Goal: Task Accomplishment & Management: Use online tool/utility

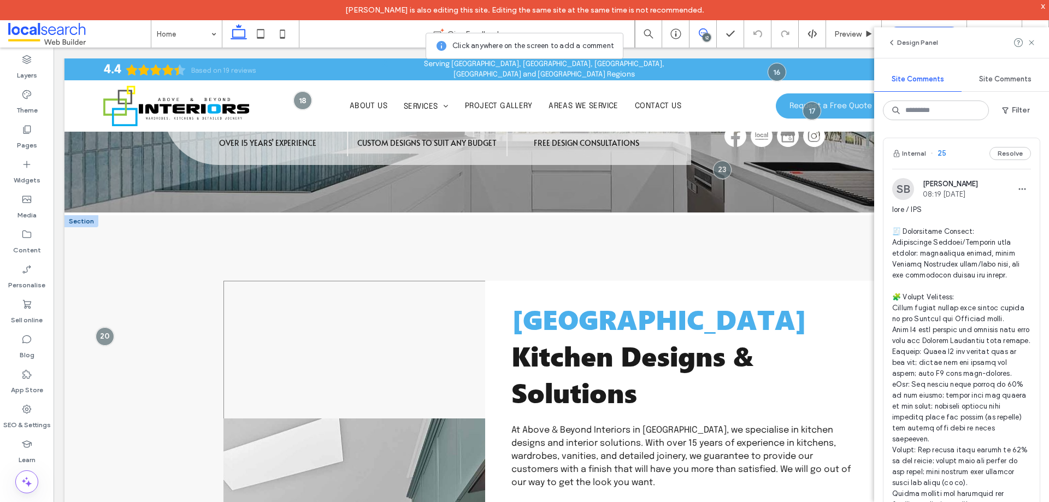
scroll to position [273, 0]
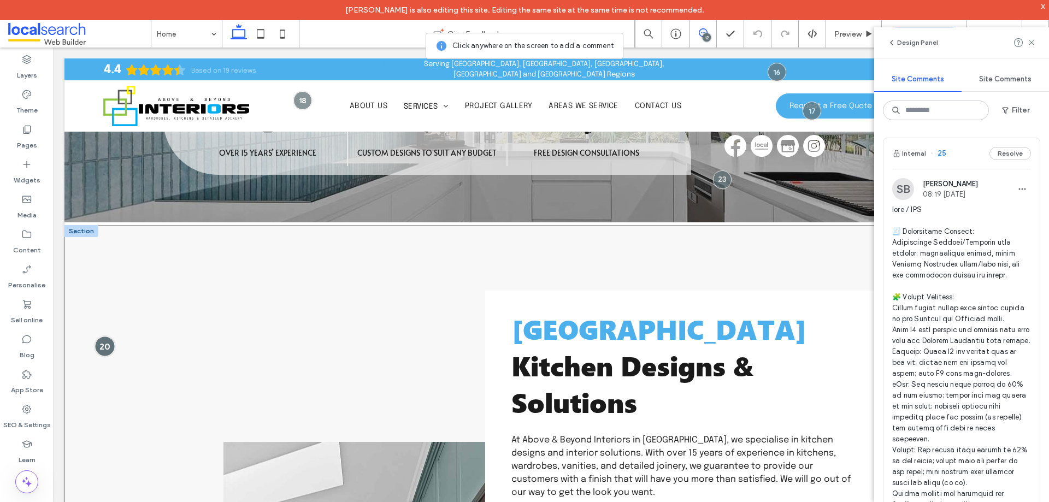
click at [106, 342] on div at bounding box center [105, 346] width 20 height 20
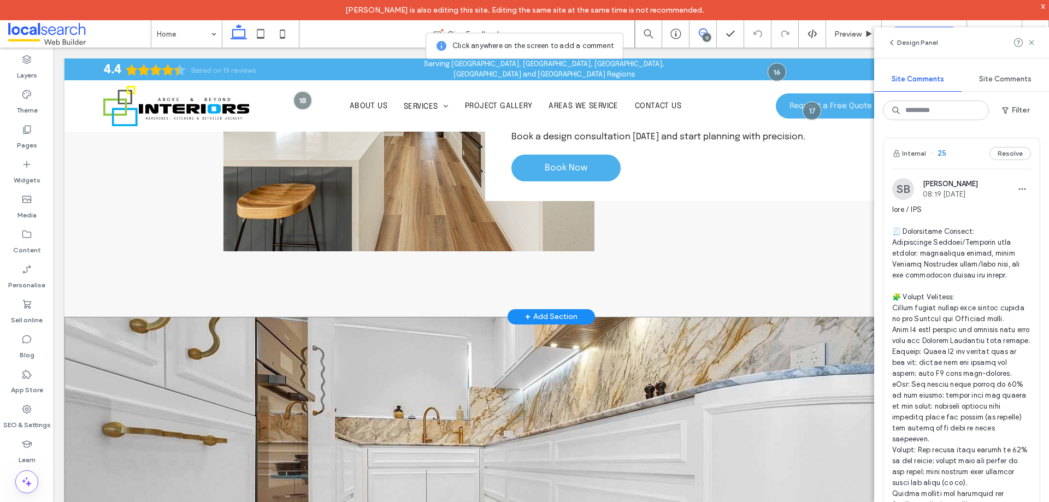
scroll to position [3496, 0]
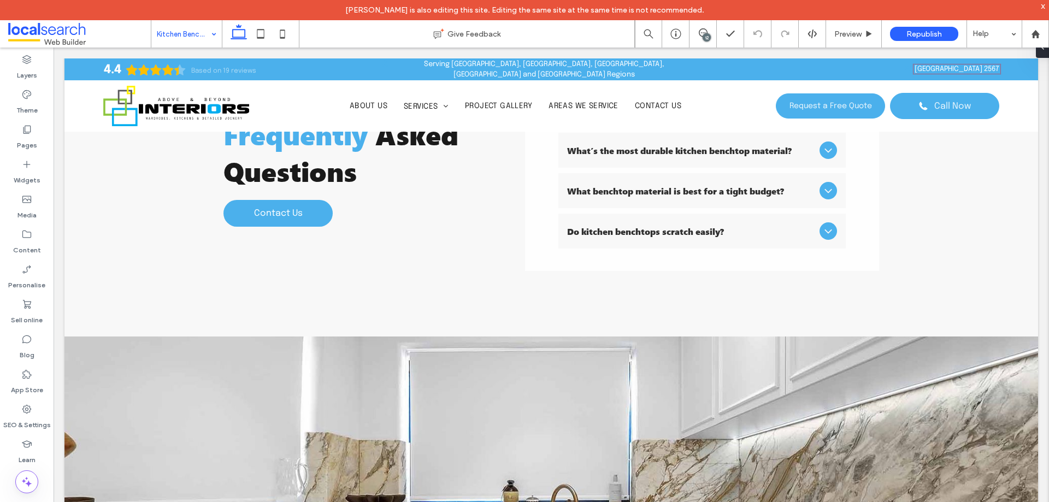
scroll to position [2497, 0]
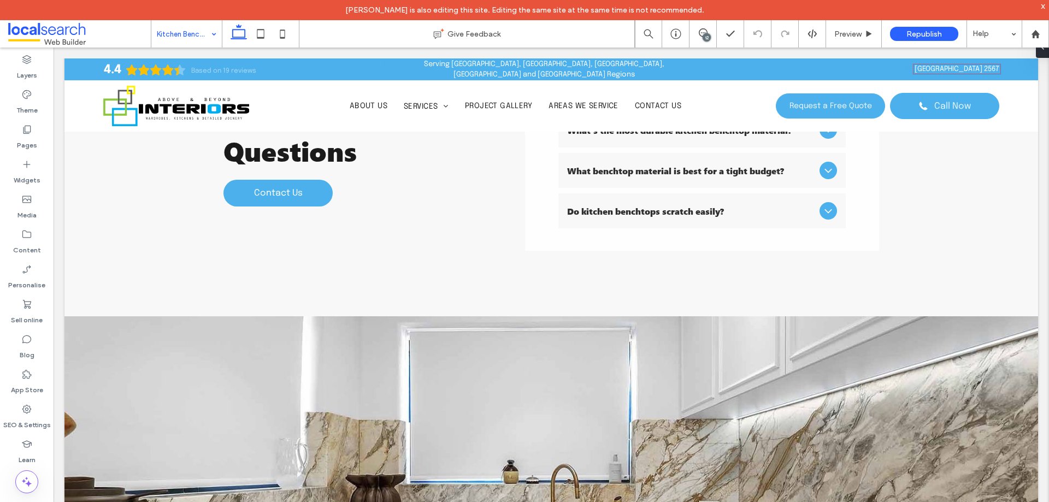
click at [186, 31] on input at bounding box center [184, 33] width 54 height 27
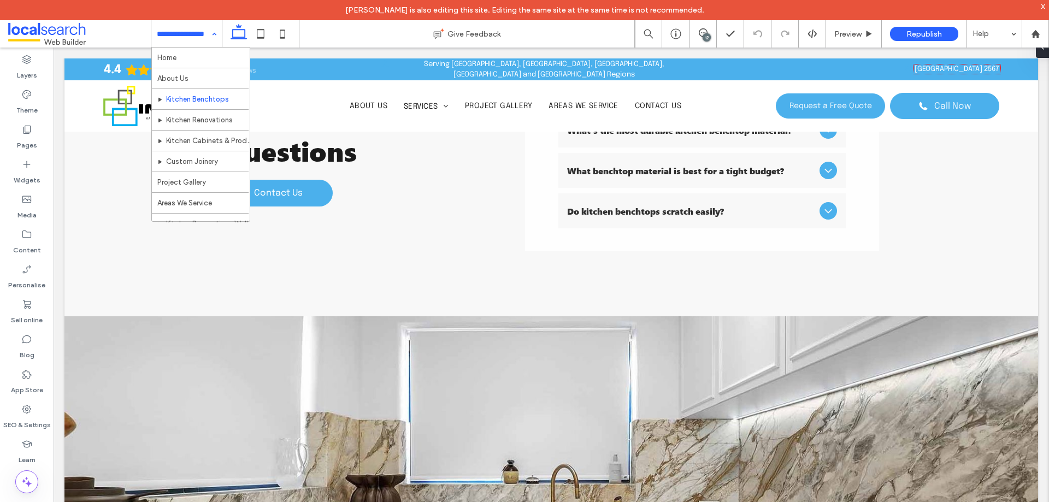
scroll to position [109, 0]
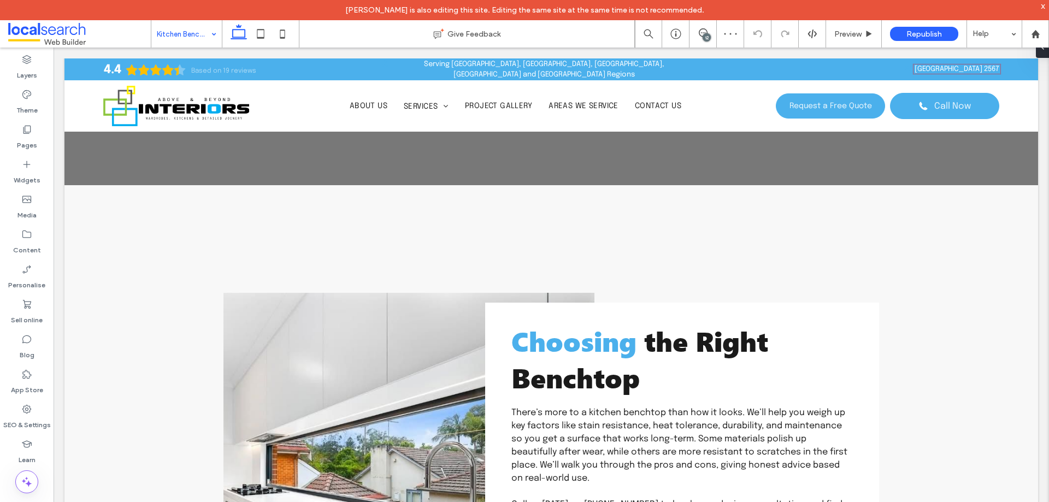
scroll to position [2006, 0]
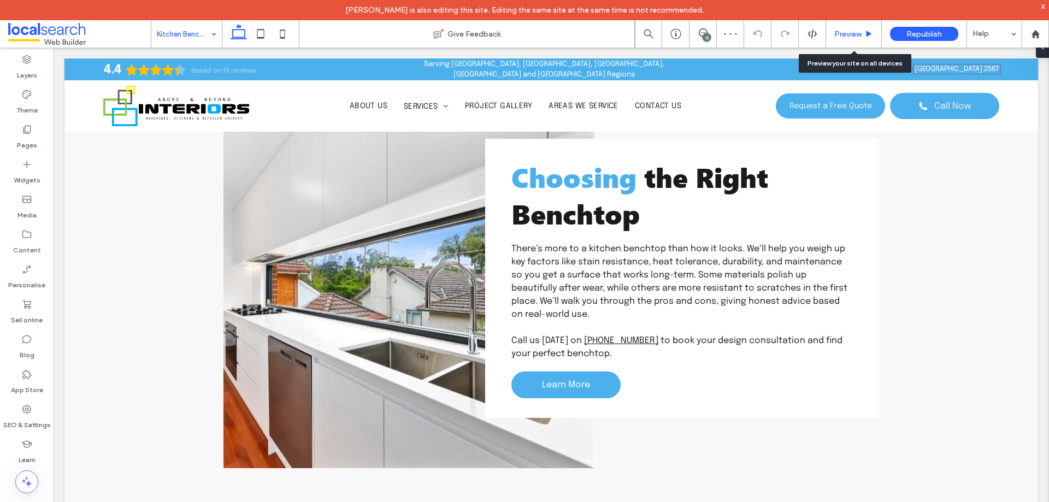
drag, startPoint x: 851, startPoint y: 32, endPoint x: 740, endPoint y: 3, distance: 114.7
click at [851, 32] on span "Preview" at bounding box center [847, 33] width 27 height 9
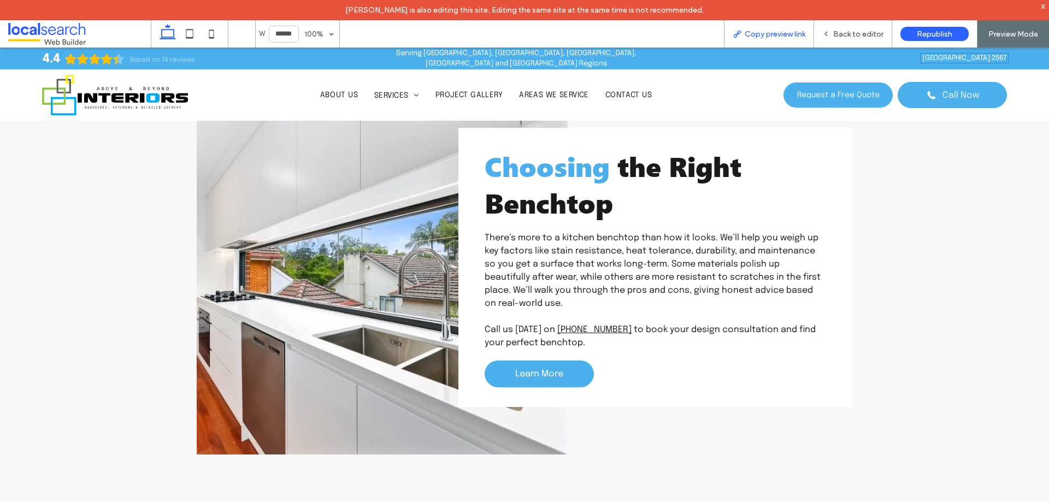
click at [775, 31] on span "Copy preview link" at bounding box center [775, 33] width 61 height 9
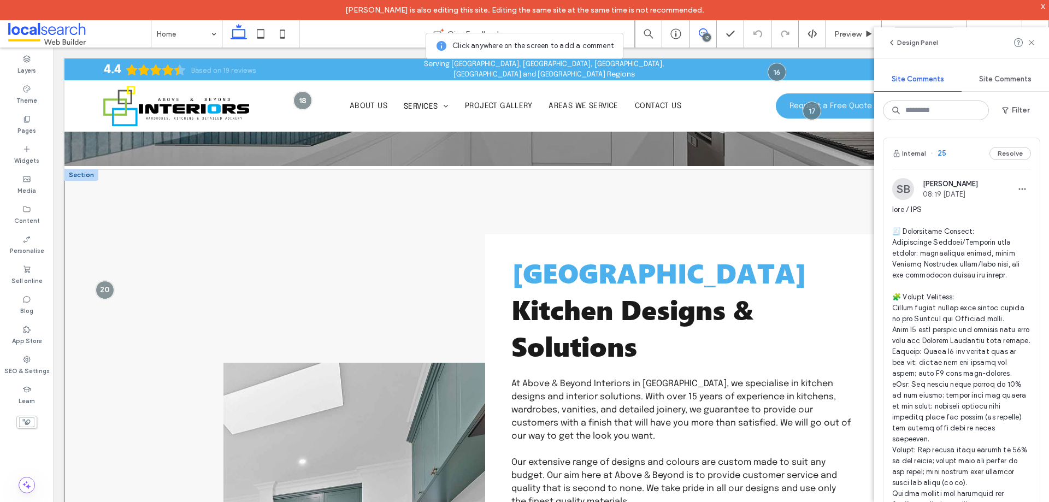
scroll to position [328, 0]
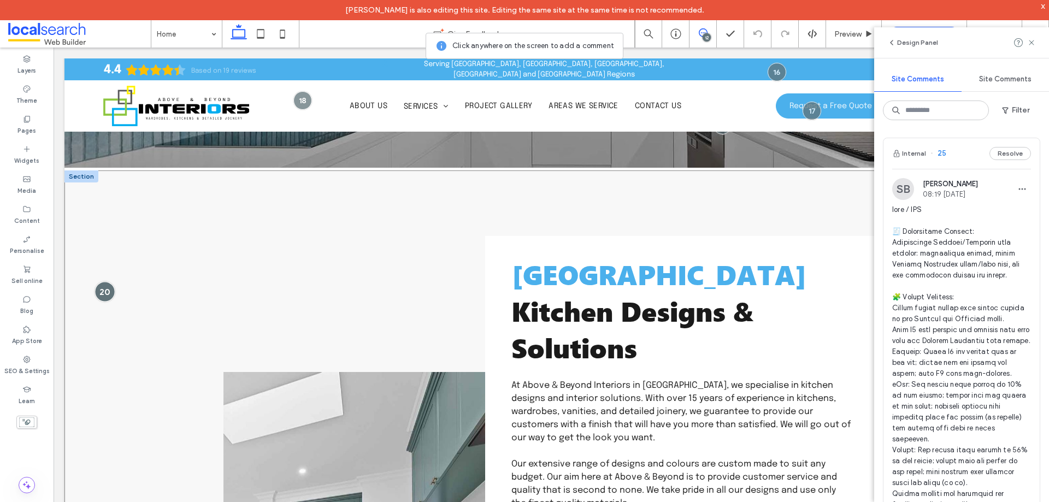
click at [109, 281] on div at bounding box center [105, 291] width 20 height 20
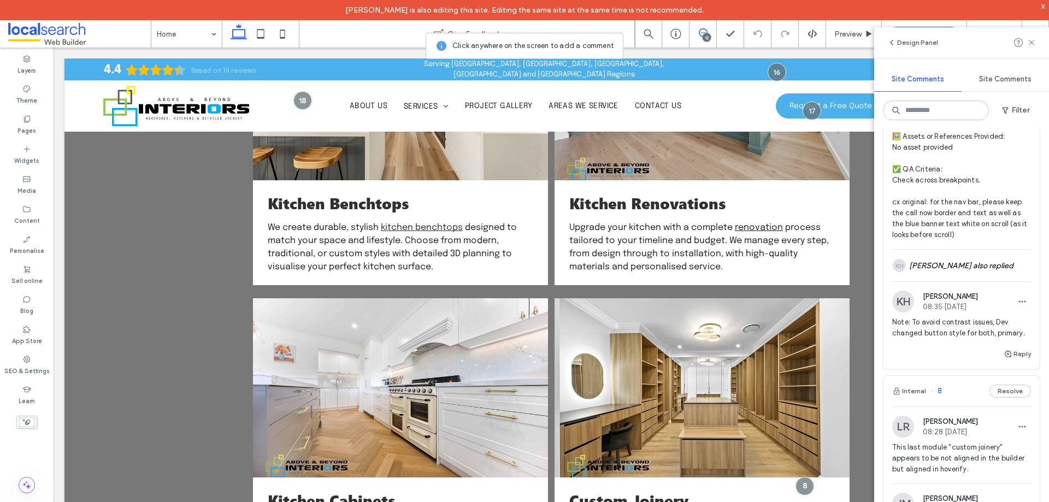
scroll to position [4817, 0]
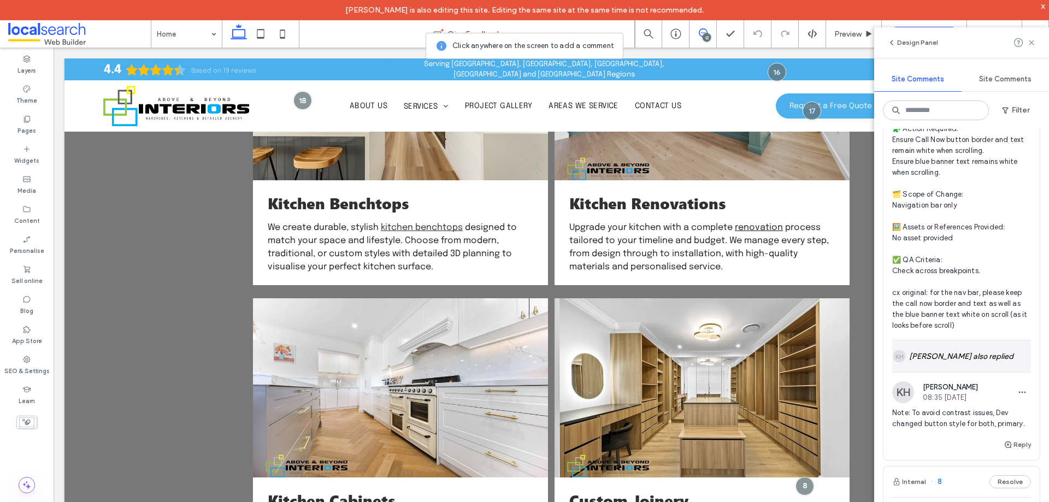
click at [944, 372] on div "KH Kent Higyawan also replied" at bounding box center [961, 356] width 139 height 32
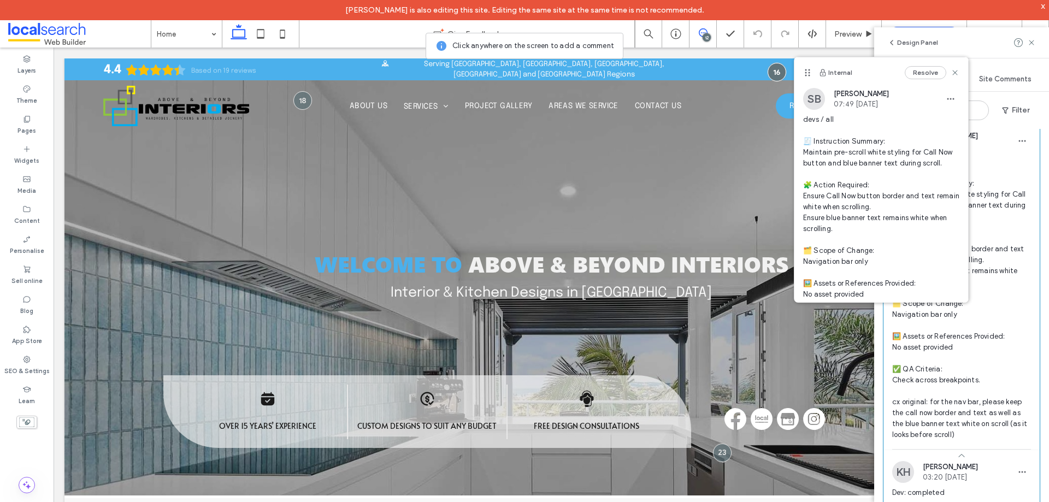
scroll to position [4435, 0]
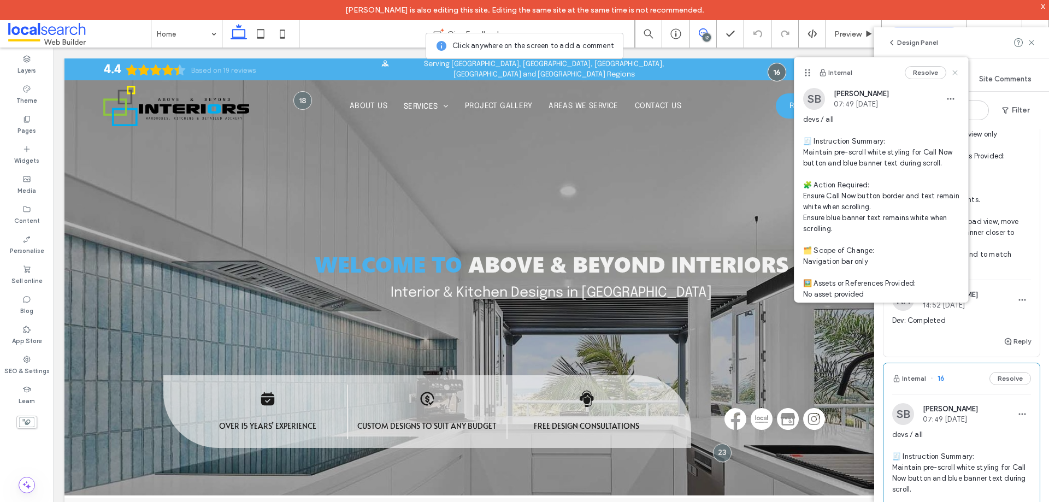
click at [952, 74] on use at bounding box center [954, 72] width 5 height 5
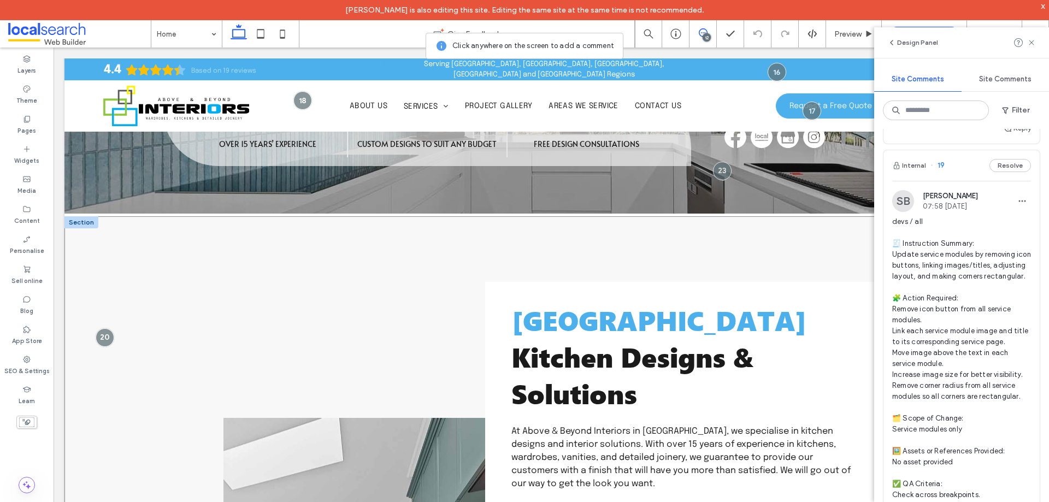
scroll to position [328, 0]
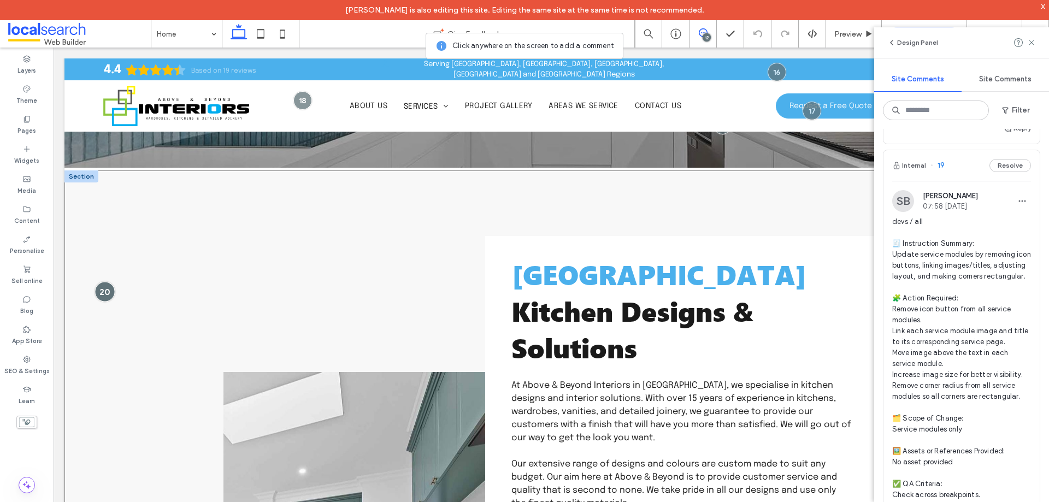
click at [108, 284] on div at bounding box center [105, 291] width 20 height 20
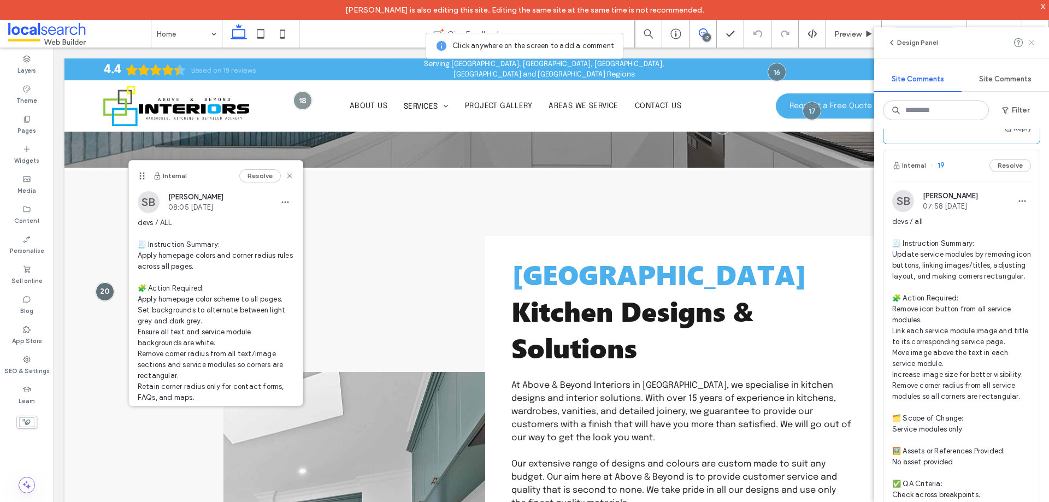
click at [1029, 42] on icon at bounding box center [1031, 42] width 9 height 9
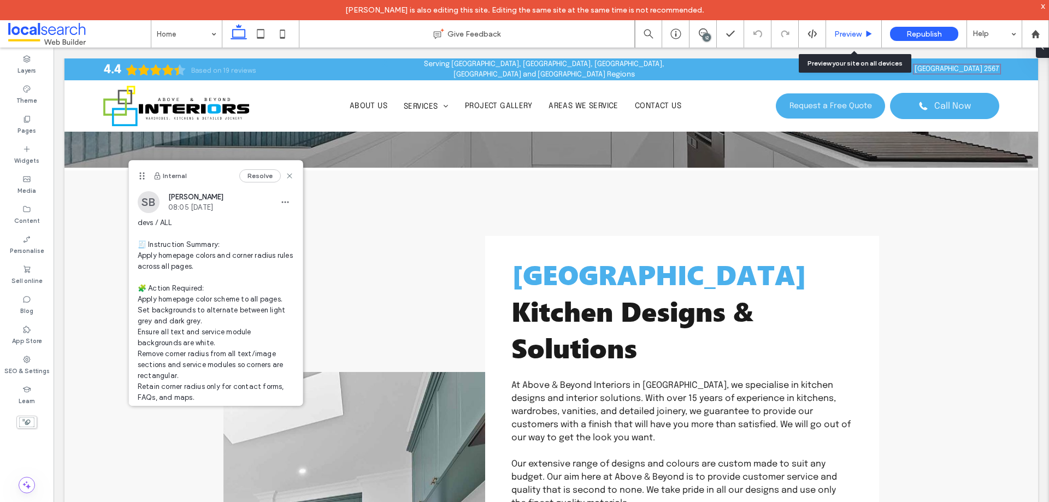
click at [847, 32] on span "Preview" at bounding box center [847, 33] width 27 height 9
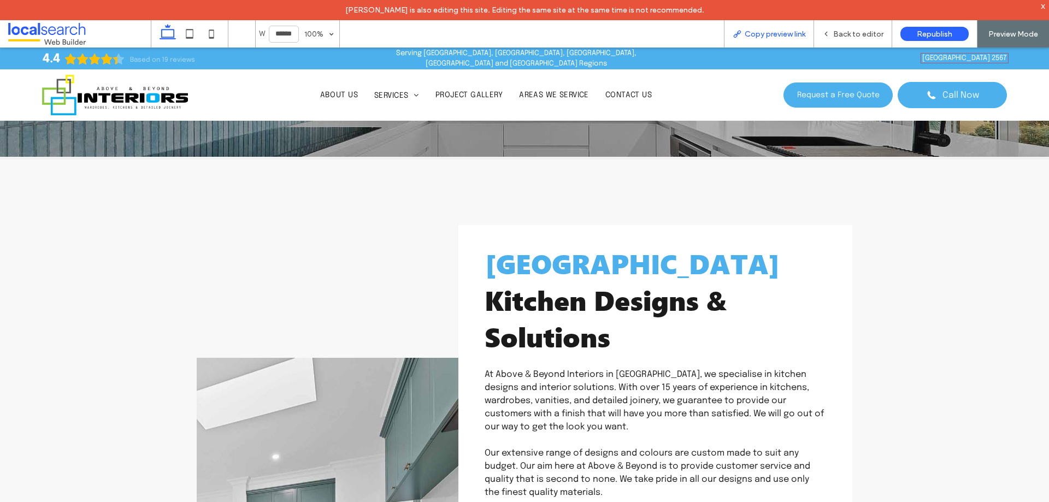
click at [767, 27] on div "Copy preview link" at bounding box center [769, 33] width 90 height 27
click at [765, 33] on span "Copy preview link" at bounding box center [775, 33] width 61 height 9
click at [854, 32] on span "Back to editor" at bounding box center [858, 33] width 50 height 9
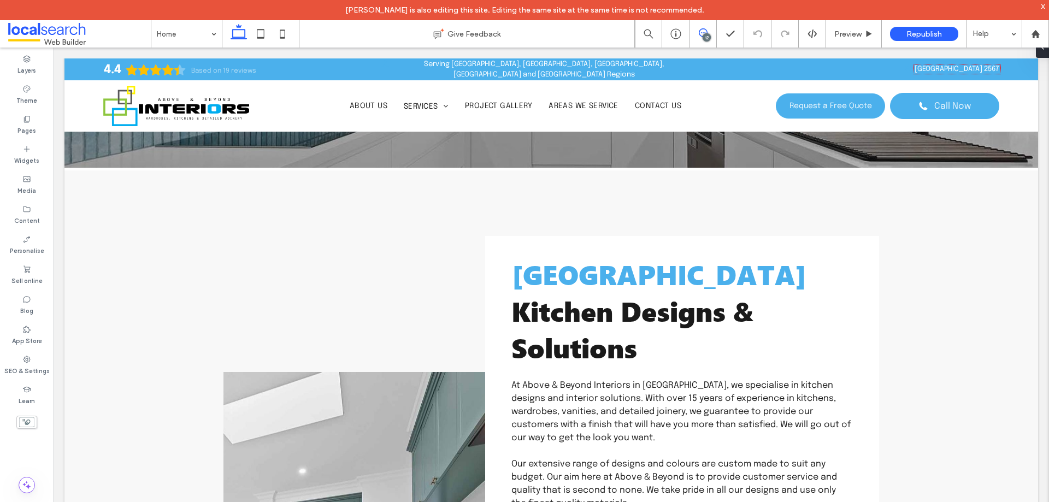
click at [711, 31] on span at bounding box center [702, 32] width 27 height 9
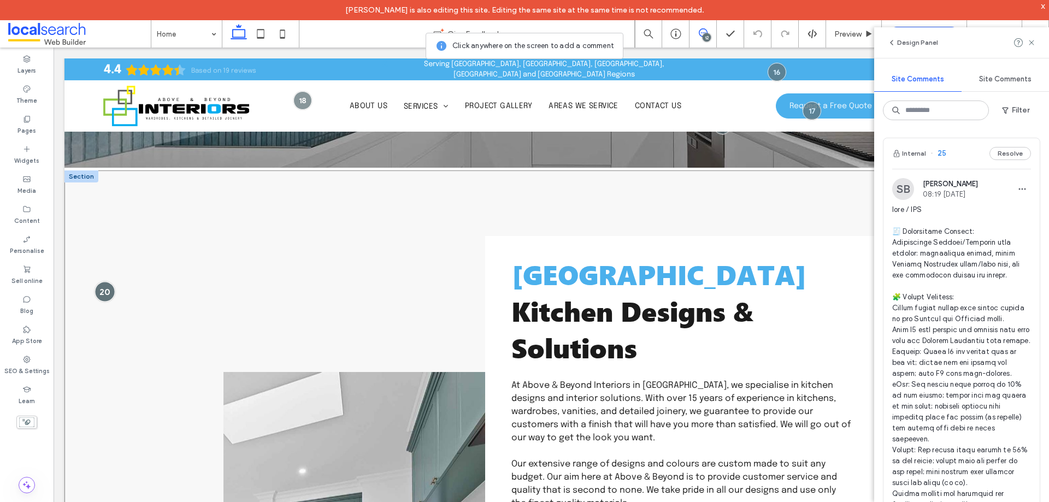
click at [104, 286] on div at bounding box center [105, 291] width 20 height 20
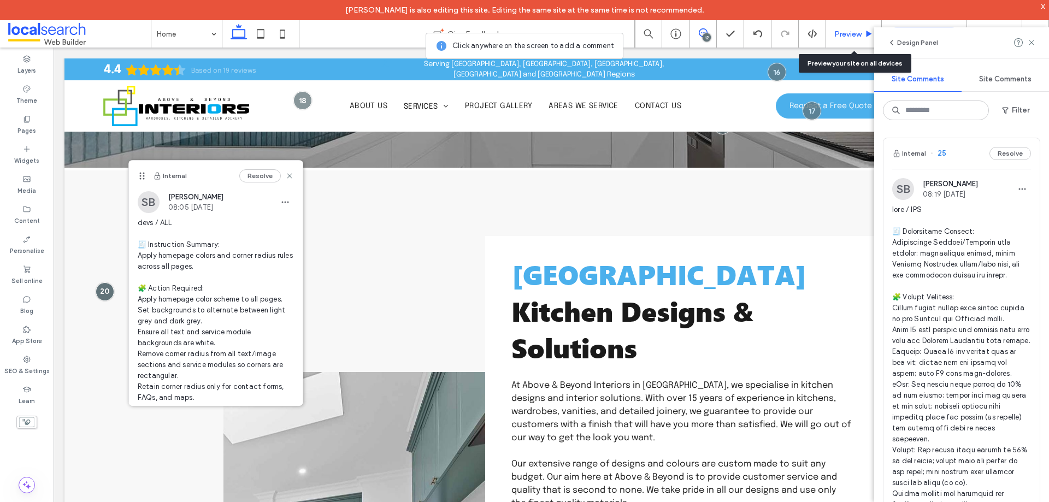
click at [848, 34] on span "Preview" at bounding box center [847, 33] width 27 height 9
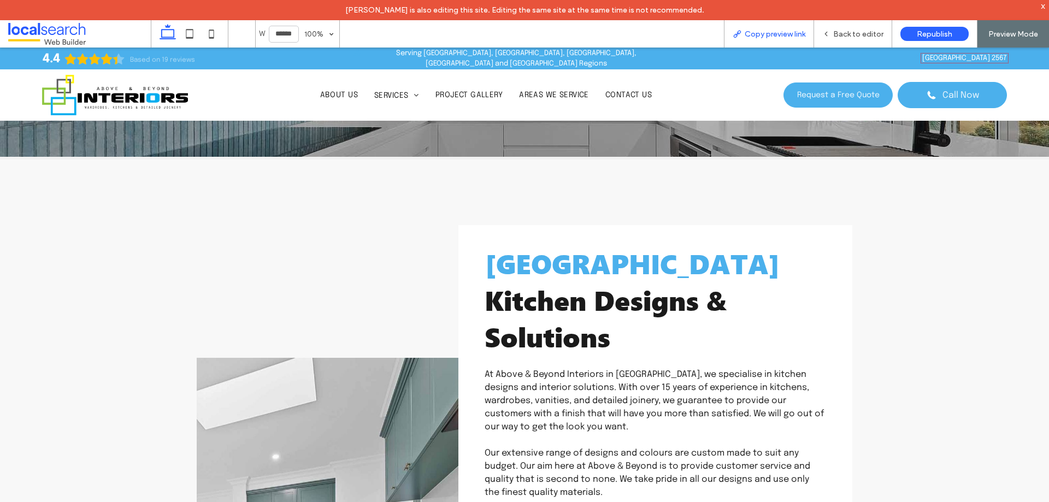
click at [766, 36] on span "Copy preview link" at bounding box center [775, 33] width 61 height 9
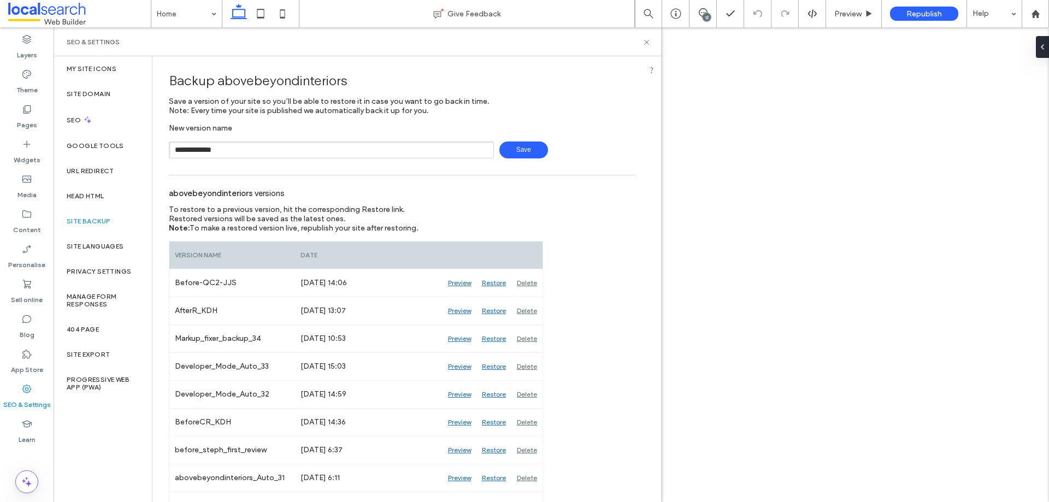
click at [503, 146] on span "Save" at bounding box center [523, 149] width 49 height 17
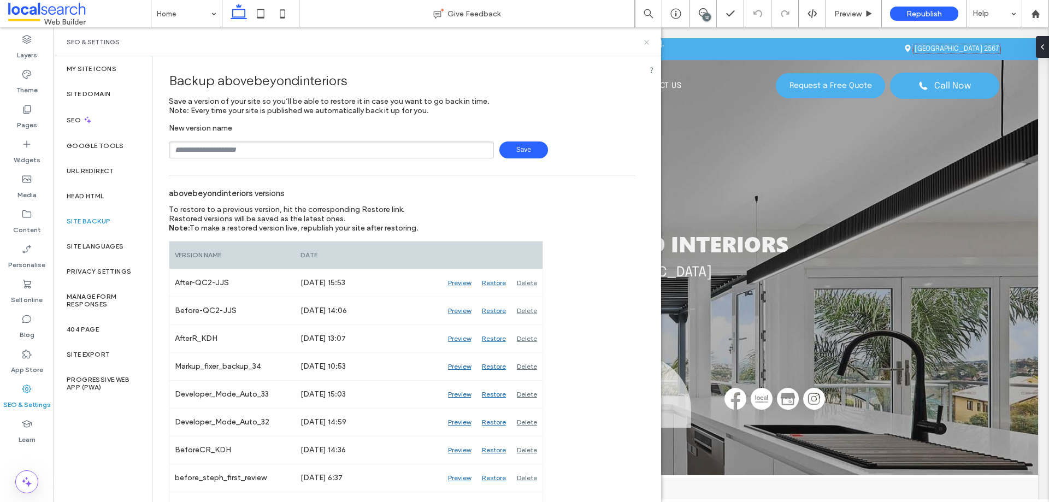
click at [644, 44] on icon at bounding box center [646, 42] width 8 height 8
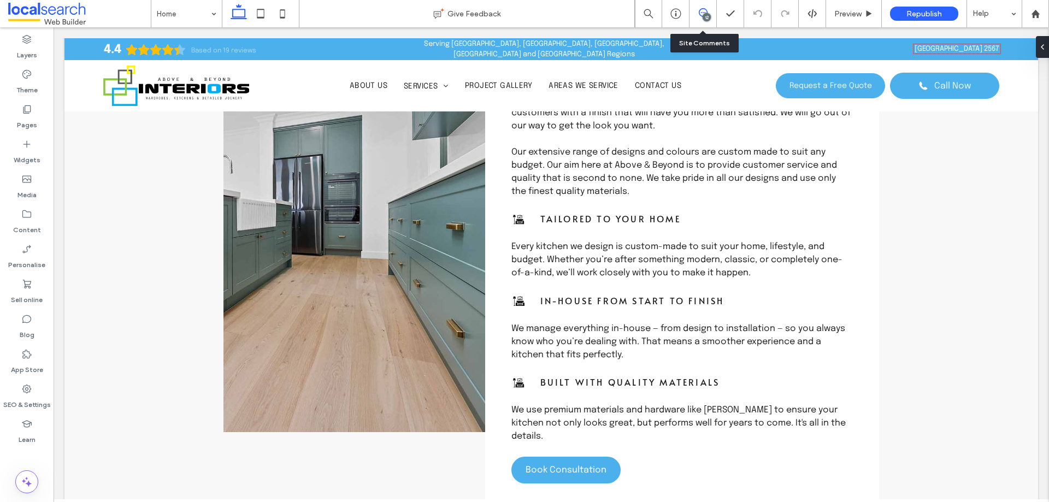
scroll to position [601, 0]
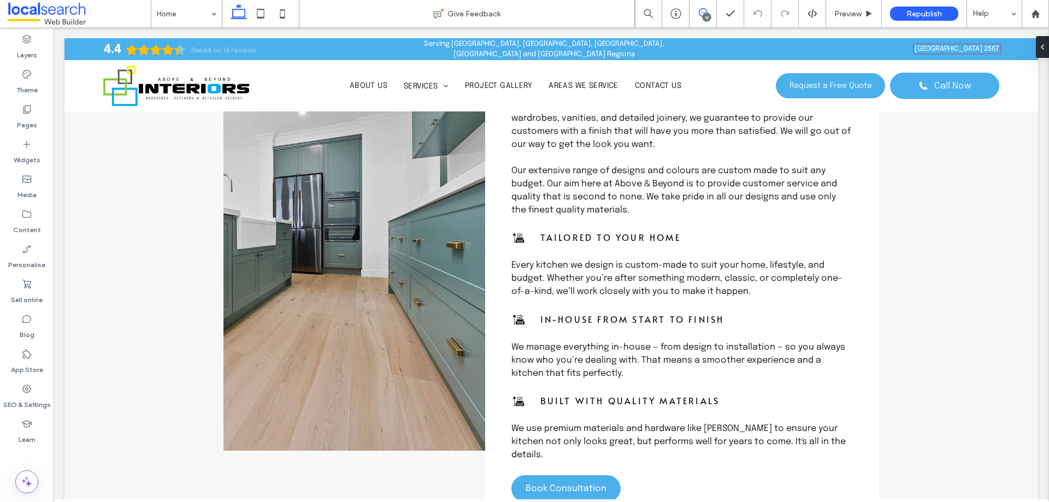
click at [702, 12] on icon at bounding box center [703, 12] width 9 height 9
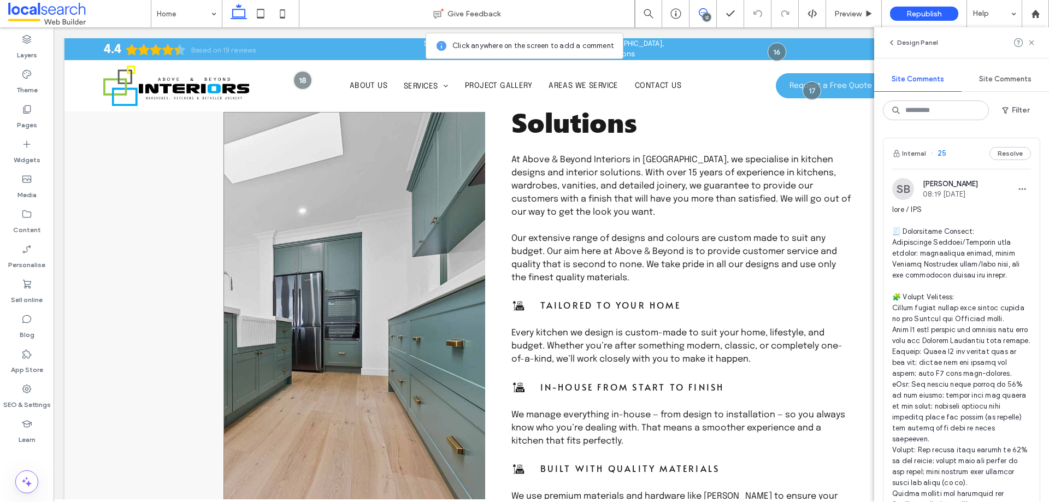
scroll to position [382, 0]
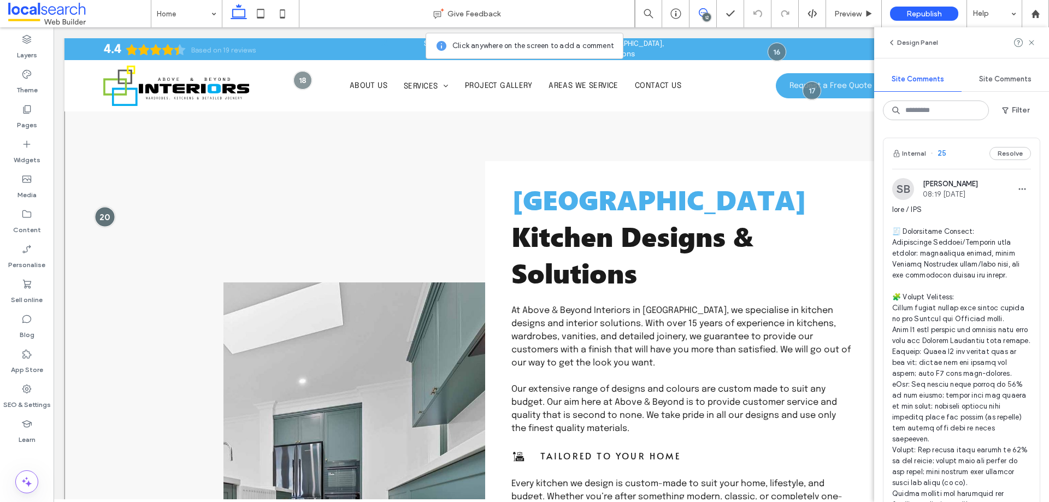
click at [104, 210] on div at bounding box center [105, 216] width 20 height 20
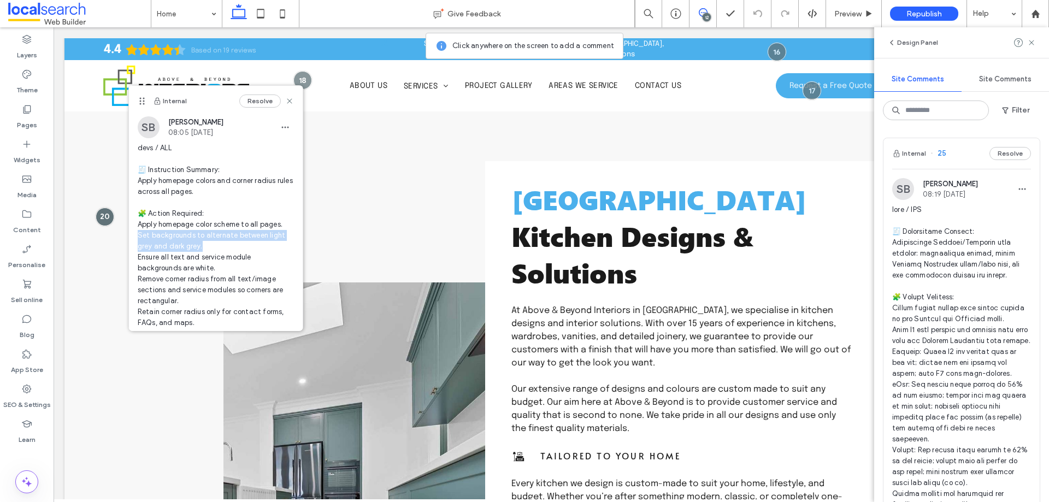
drag, startPoint x: 210, startPoint y: 246, endPoint x: 139, endPoint y: 234, distance: 72.0
click at [139, 234] on span "devs / ALL 🧾 Instruction Summary: Apply homepage colors and corner radius rules…" at bounding box center [216, 345] width 156 height 404
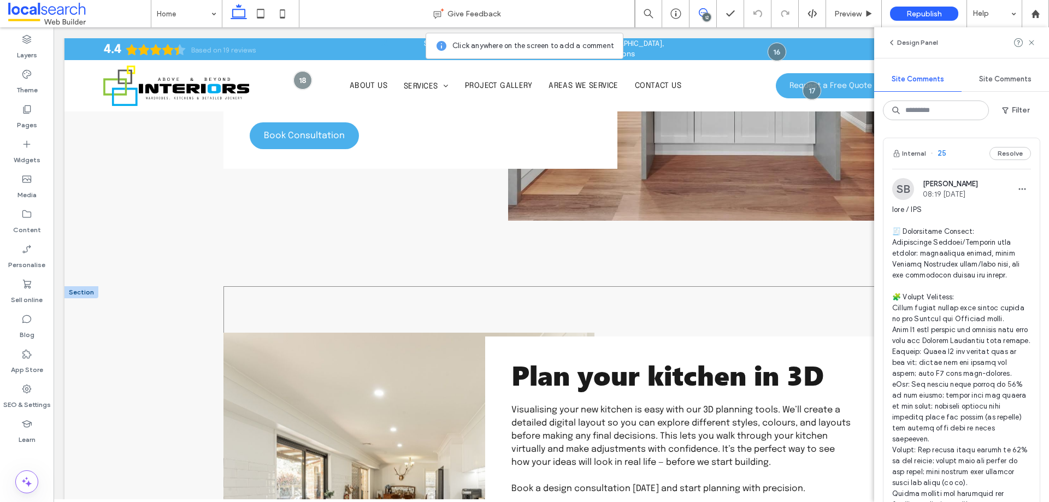
scroll to position [3223, 0]
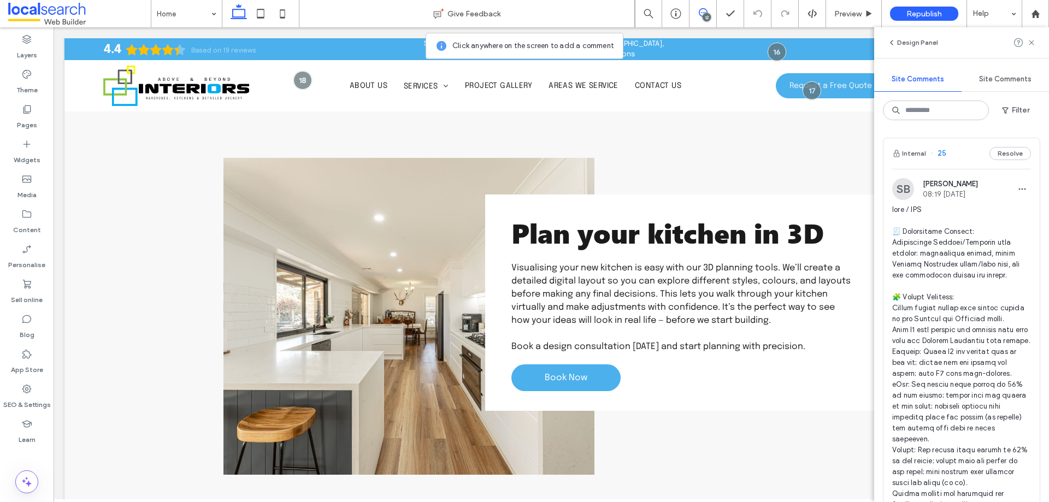
drag, startPoint x: 1031, startPoint y: 42, endPoint x: 993, endPoint y: 60, distance: 42.0
click at [1031, 42] on use at bounding box center [1031, 42] width 5 height 5
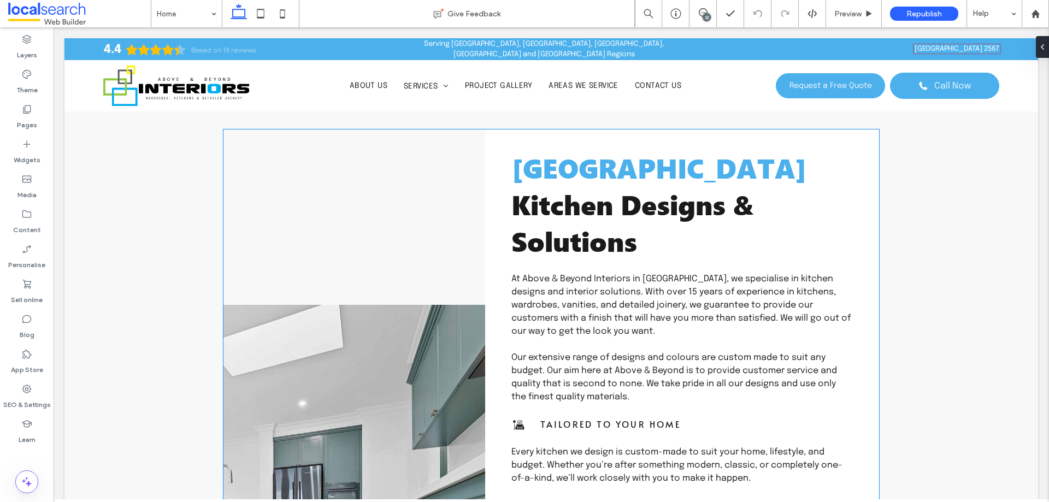
scroll to position [141, 0]
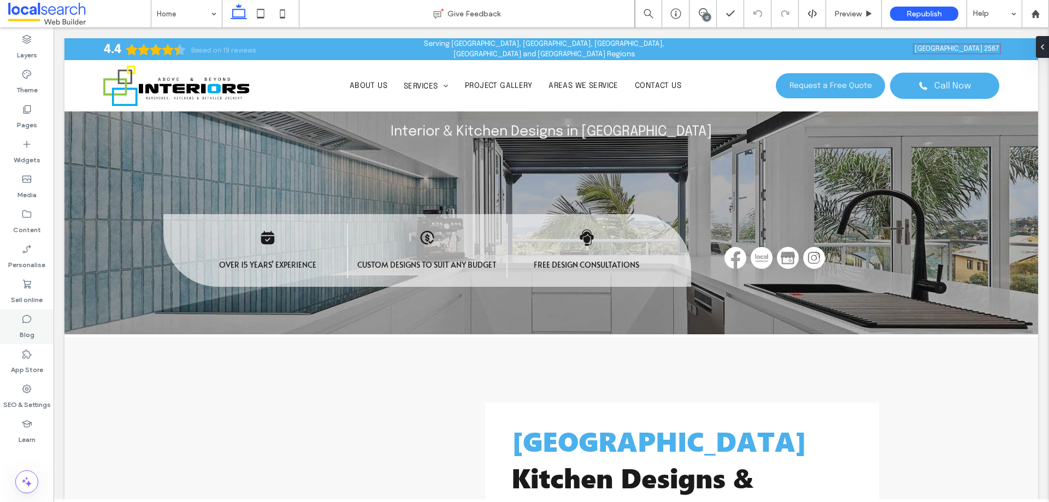
drag, startPoint x: 22, startPoint y: 396, endPoint x: 50, endPoint y: 309, distance: 91.2
click at [22, 396] on label "SEO & Settings" at bounding box center [27, 401] width 48 height 15
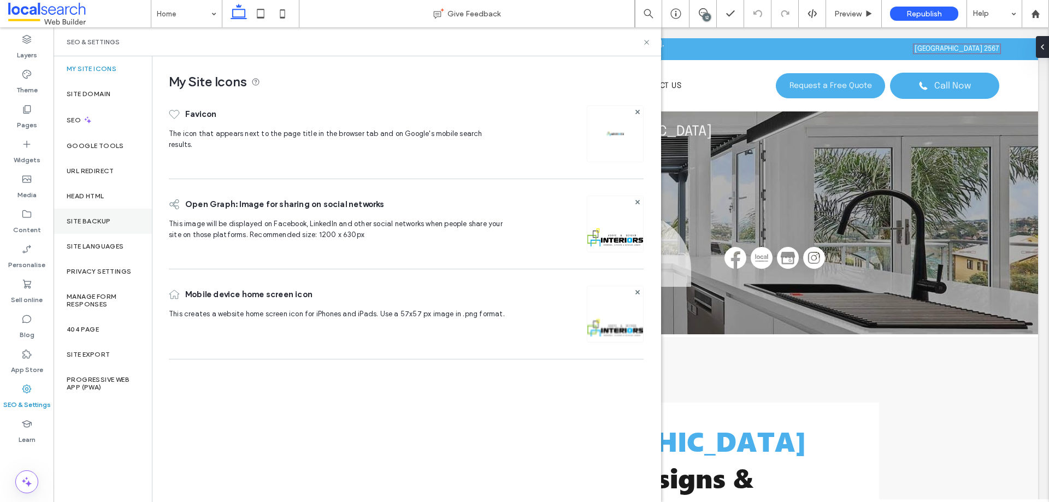
click at [100, 215] on div "Site backup" at bounding box center [103, 221] width 98 height 25
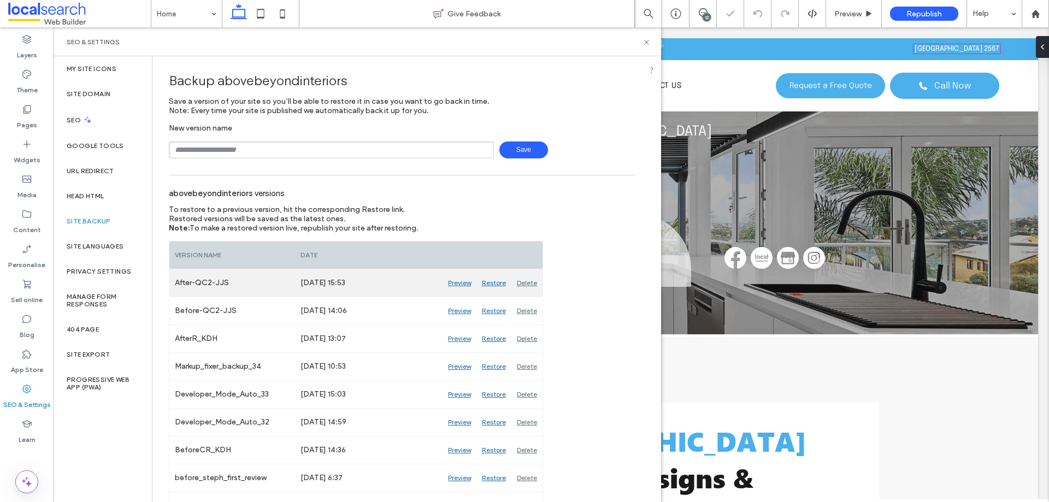
click at [532, 285] on div "Delete" at bounding box center [526, 282] width 31 height 27
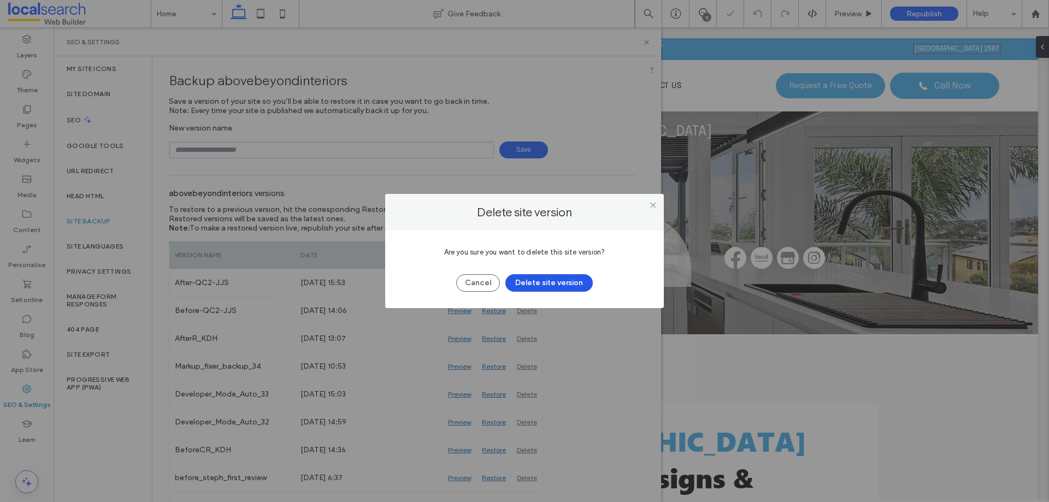
click at [574, 288] on button "Delete site version" at bounding box center [548, 282] width 87 height 17
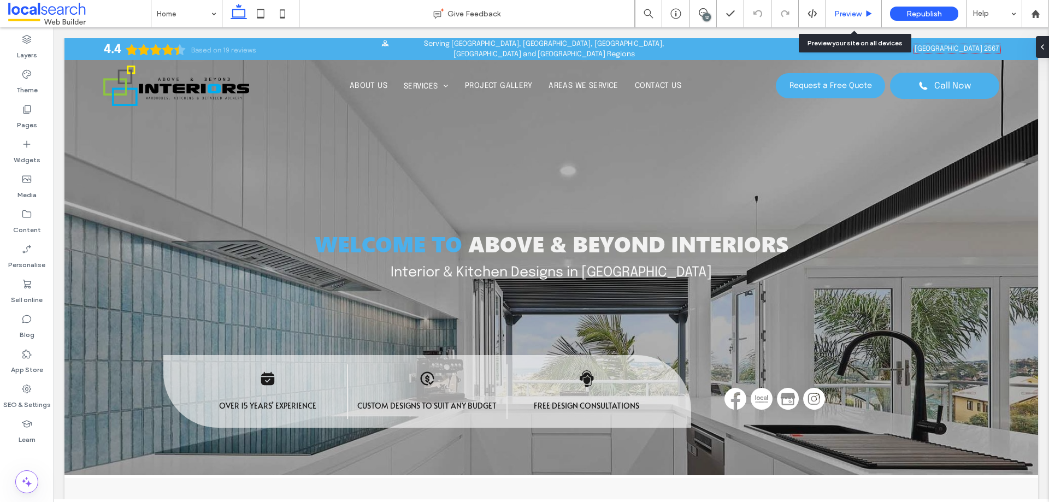
drag, startPoint x: 846, startPoint y: 11, endPoint x: 799, endPoint y: 1, distance: 48.1
click at [846, 11] on span "Preview" at bounding box center [847, 13] width 27 height 9
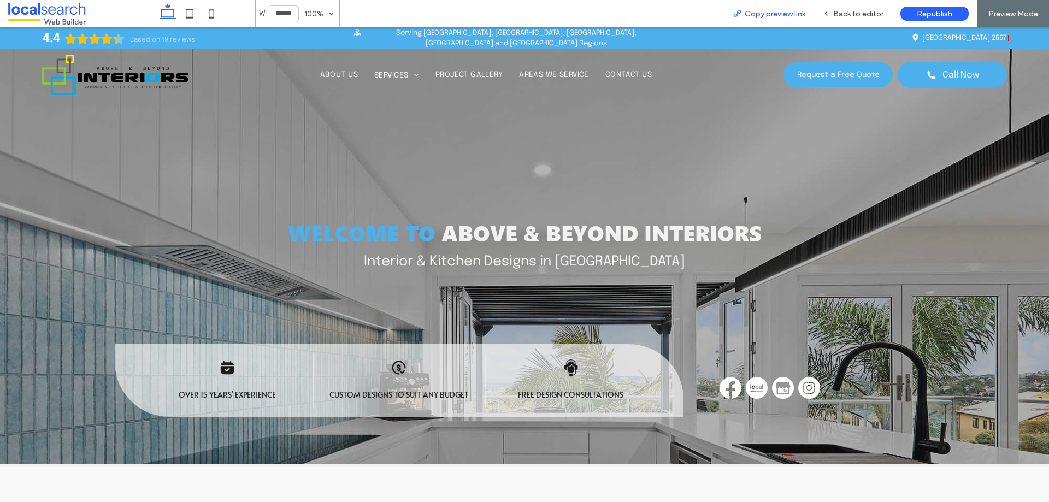
click at [795, 15] on span "Copy preview link" at bounding box center [775, 13] width 61 height 9
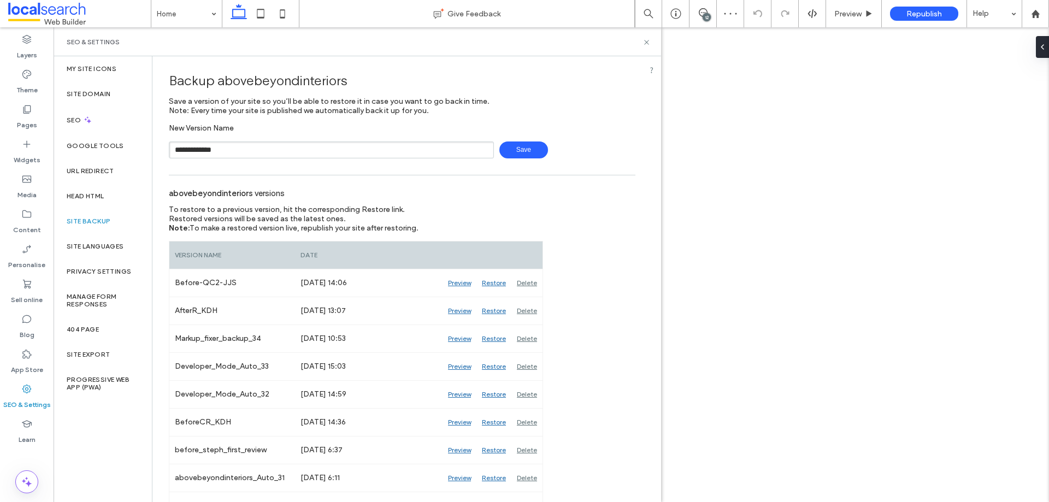
click at [510, 153] on span "Save" at bounding box center [523, 149] width 49 height 17
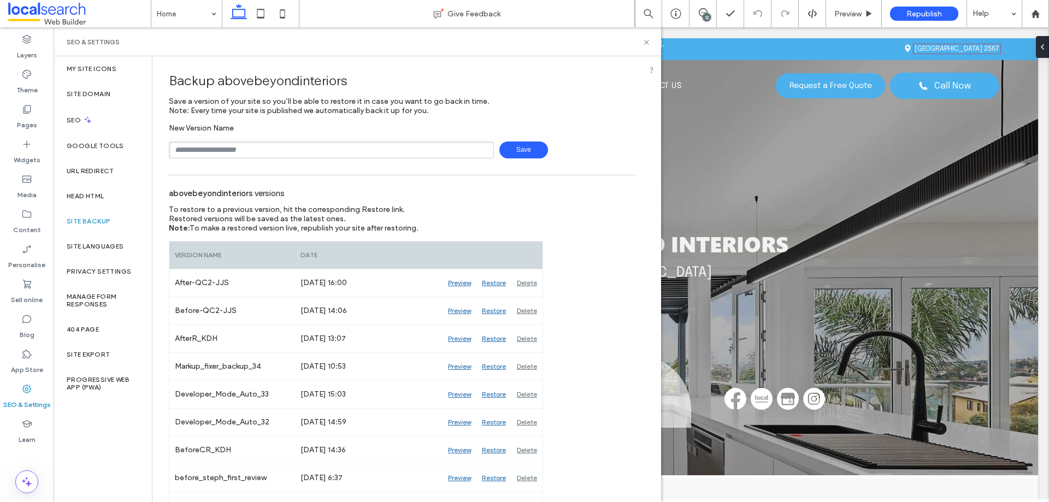
click at [606, 48] on div "SEO & Settings" at bounding box center [357, 41] width 607 height 29
click at [647, 42] on use at bounding box center [646, 42] width 4 height 4
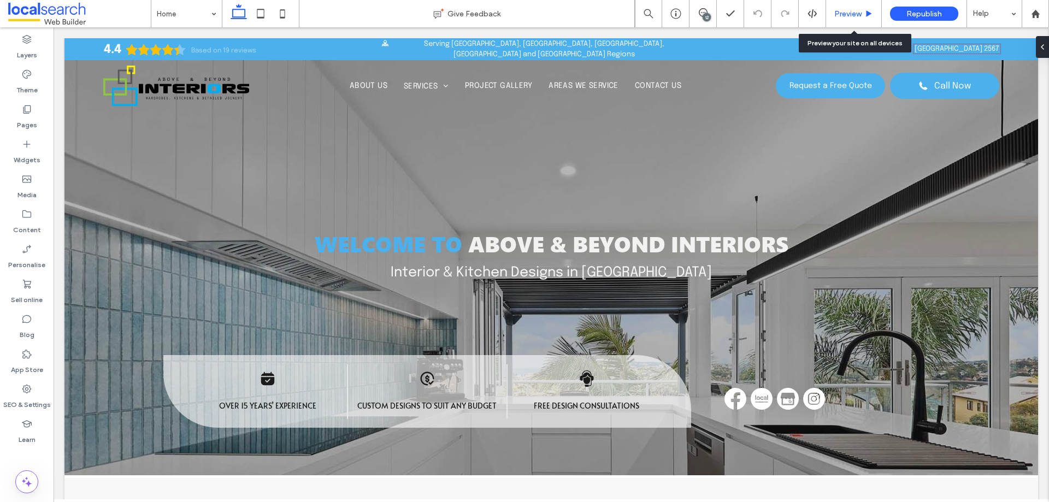
click at [865, 13] on icon at bounding box center [869, 14] width 8 height 8
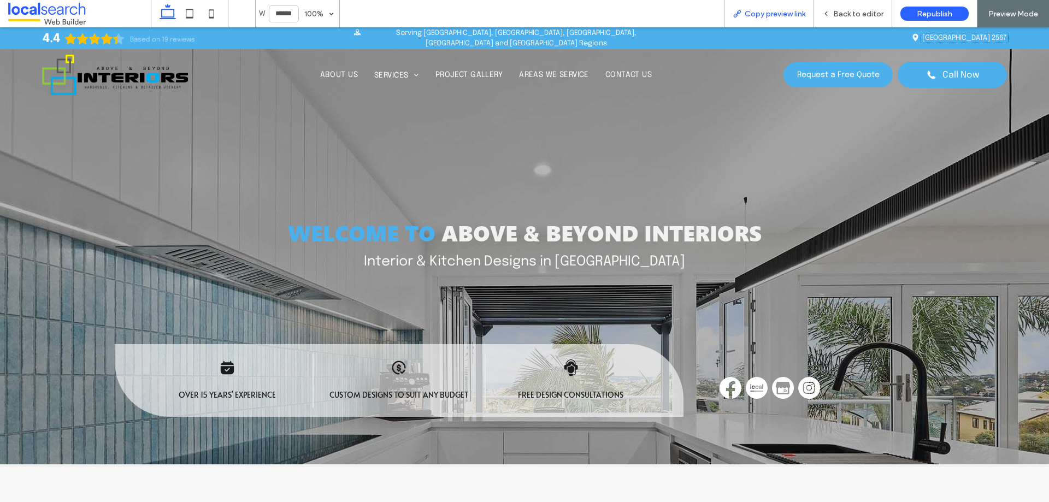
click at [788, 13] on span "Copy preview link" at bounding box center [775, 13] width 61 height 9
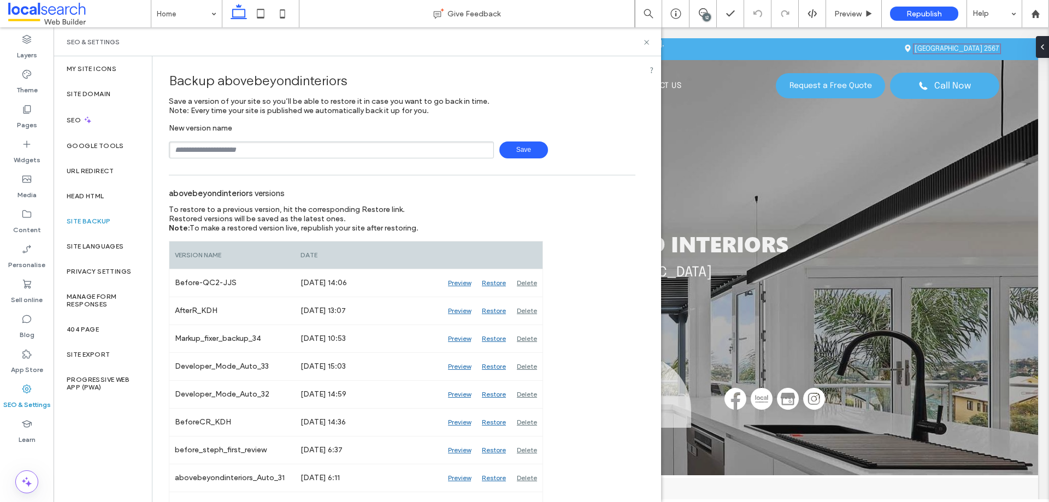
click at [606, 127] on div "New version name Save" at bounding box center [402, 140] width 467 height 35
drag, startPoint x: 423, startPoint y: 149, endPoint x: 422, endPoint y: 159, distance: 10.0
click at [423, 149] on input "text" at bounding box center [331, 149] width 325 height 17
type input "**********"
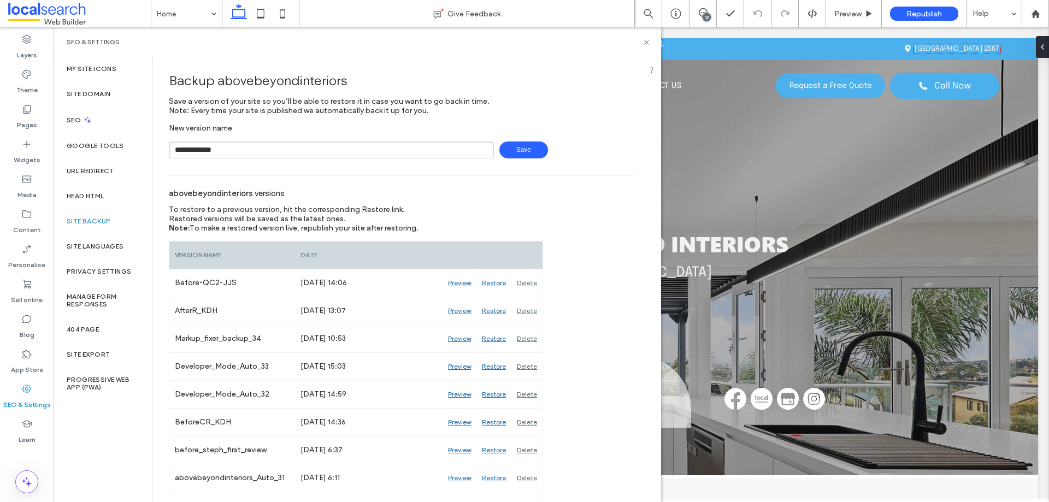
click at [514, 144] on span "Save" at bounding box center [523, 149] width 49 height 17
click at [591, 54] on div "SEO & Settings" at bounding box center [357, 41] width 607 height 29
drag, startPoint x: 645, startPoint y: 43, endPoint x: 44, endPoint y: 293, distance: 650.9
click at [645, 43] on icon at bounding box center [646, 42] width 8 height 8
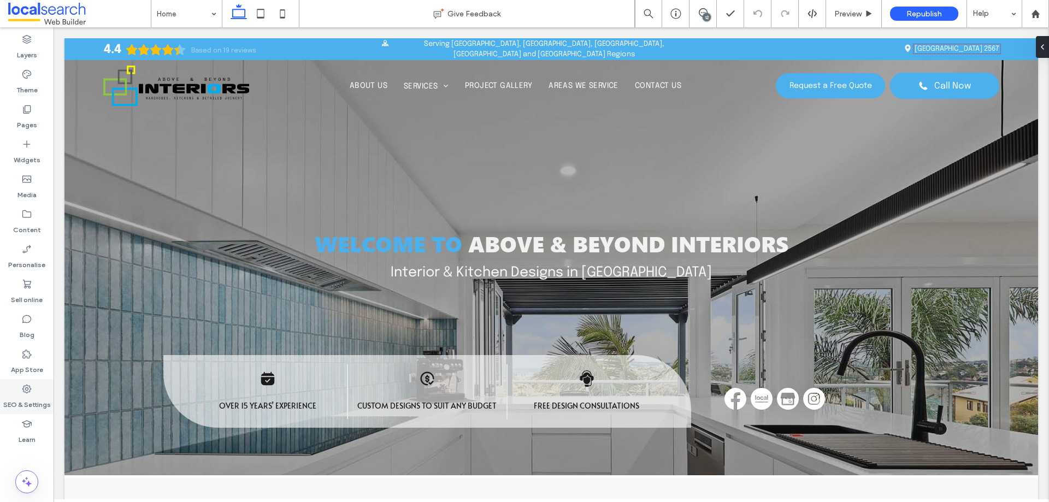
drag, startPoint x: 26, startPoint y: 391, endPoint x: 39, endPoint y: 394, distance: 13.9
click at [26, 391] on icon at bounding box center [26, 388] width 11 height 11
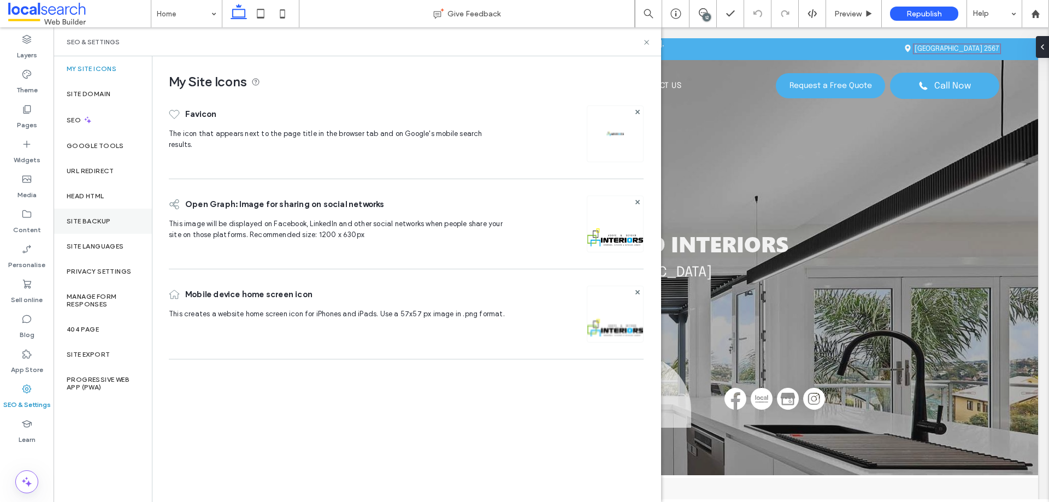
click at [109, 222] on label "Site backup" at bounding box center [89, 221] width 44 height 8
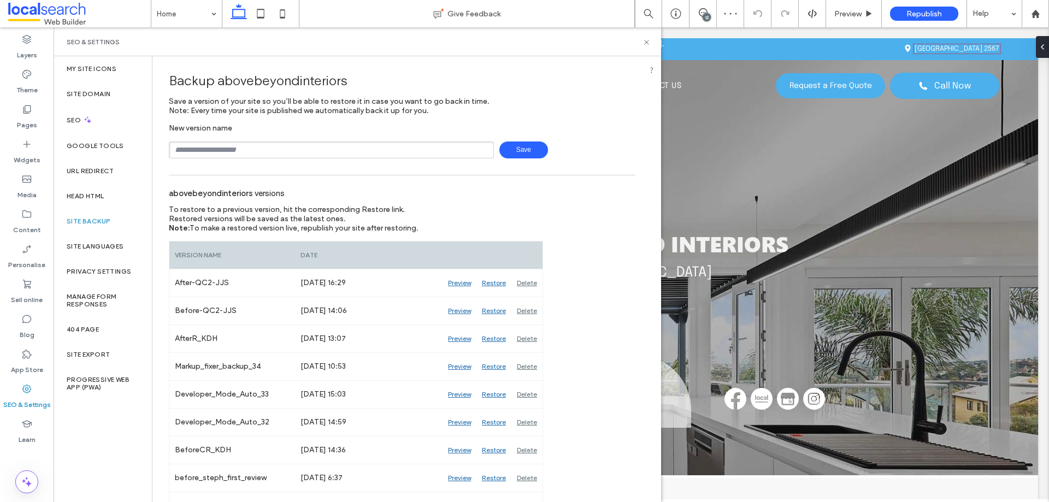
click at [600, 46] on div "SEO & Settings" at bounding box center [357, 41] width 607 height 29
click at [602, 52] on div "SEO & Settings" at bounding box center [357, 41] width 607 height 29
click at [648, 48] on div "SEO & Settings" at bounding box center [357, 41] width 607 height 29
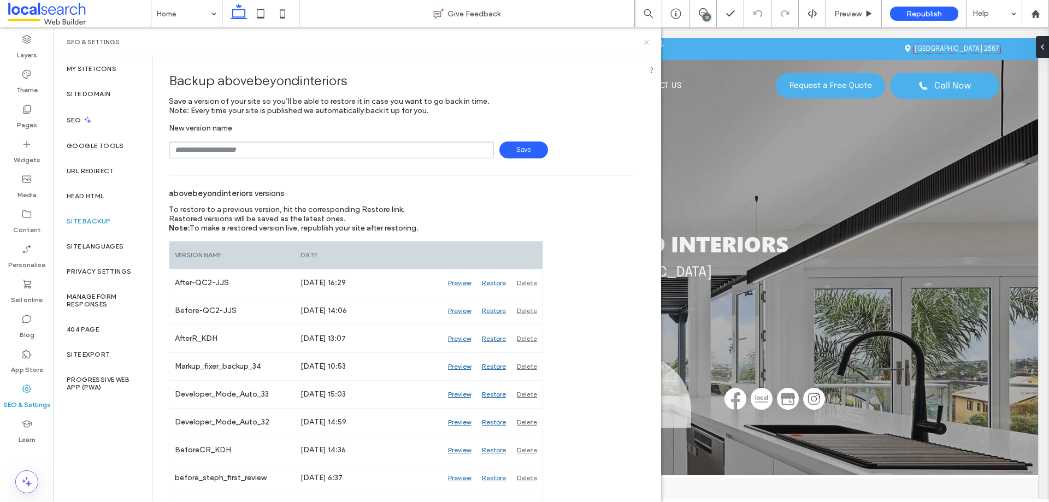
drag, startPoint x: 648, startPoint y: 44, endPoint x: 743, endPoint y: 3, distance: 104.0
click at [648, 44] on icon at bounding box center [646, 42] width 8 height 8
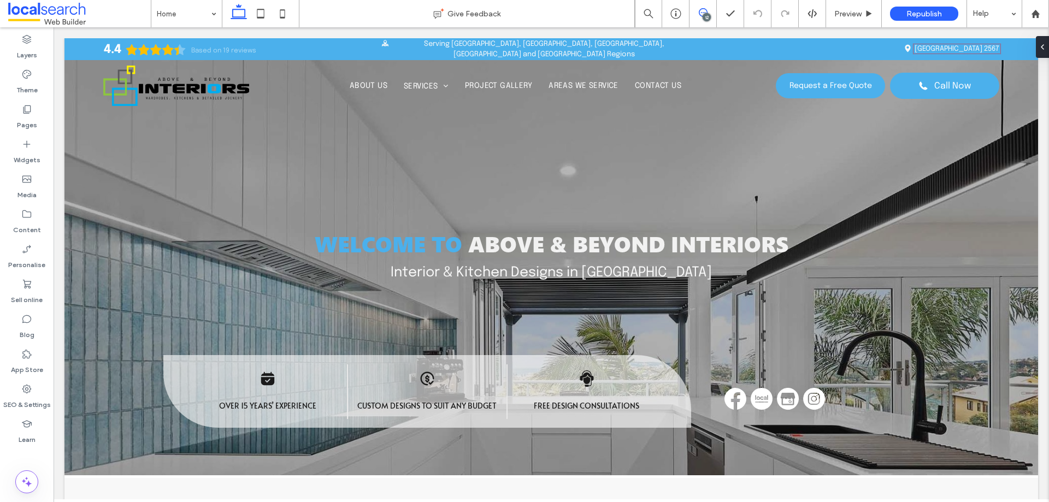
click at [705, 13] on use at bounding box center [703, 12] width 9 height 9
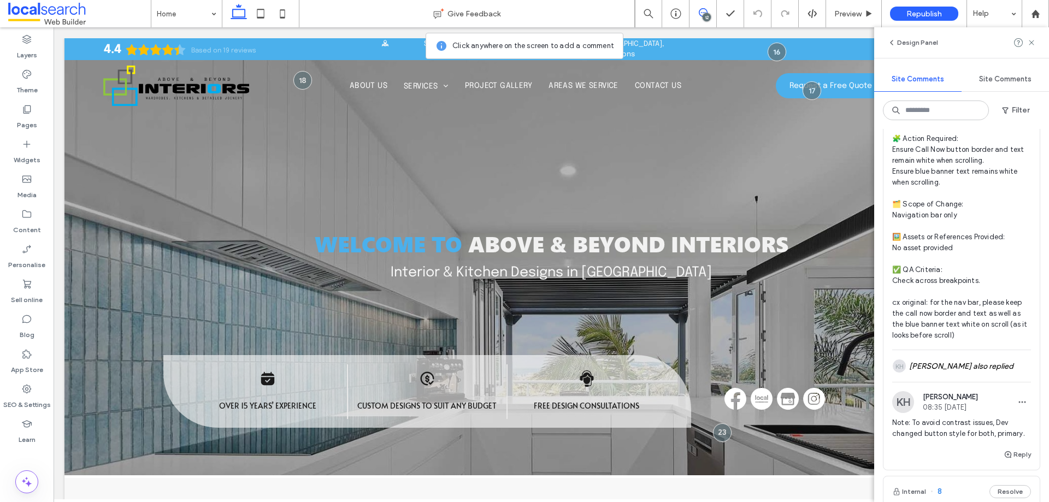
scroll to position [5026, 0]
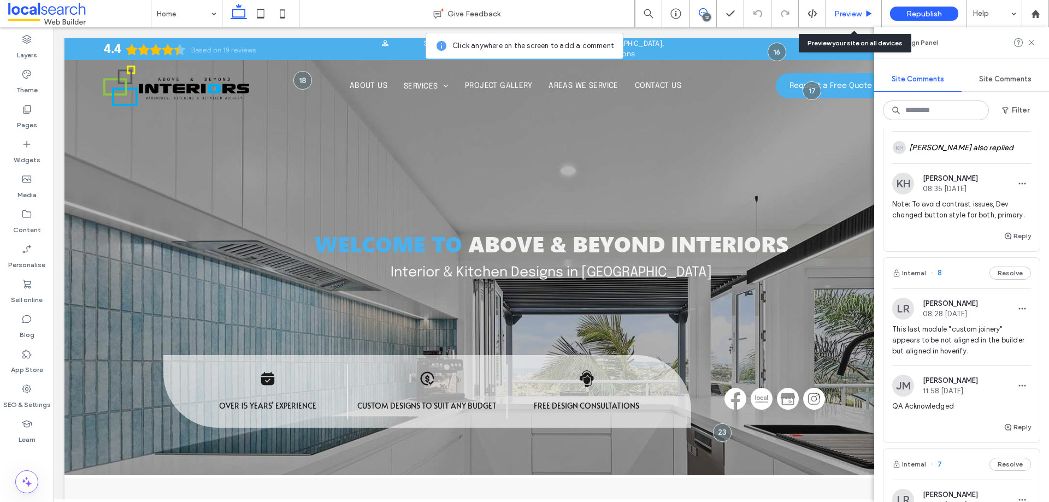
click at [842, 16] on span "Preview" at bounding box center [847, 13] width 27 height 9
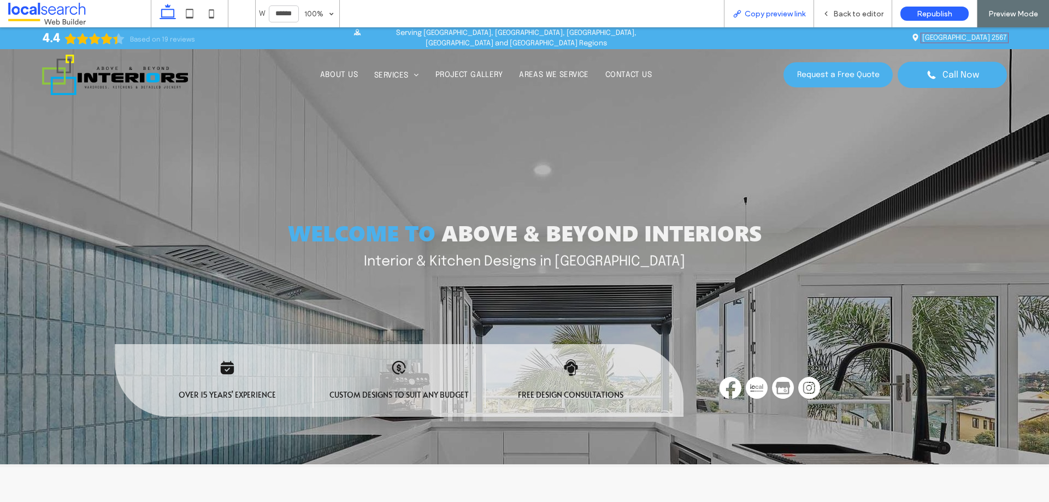
click at [754, 15] on span "Copy preview link" at bounding box center [775, 13] width 61 height 9
